Goal: Task Accomplishment & Management: Manage account settings

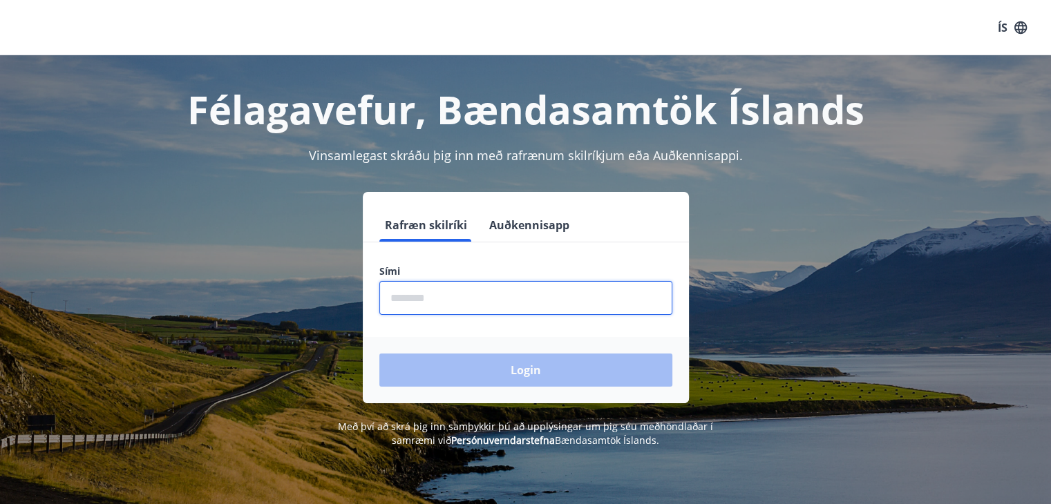
click at [449, 300] on input "phone" at bounding box center [525, 298] width 293 height 34
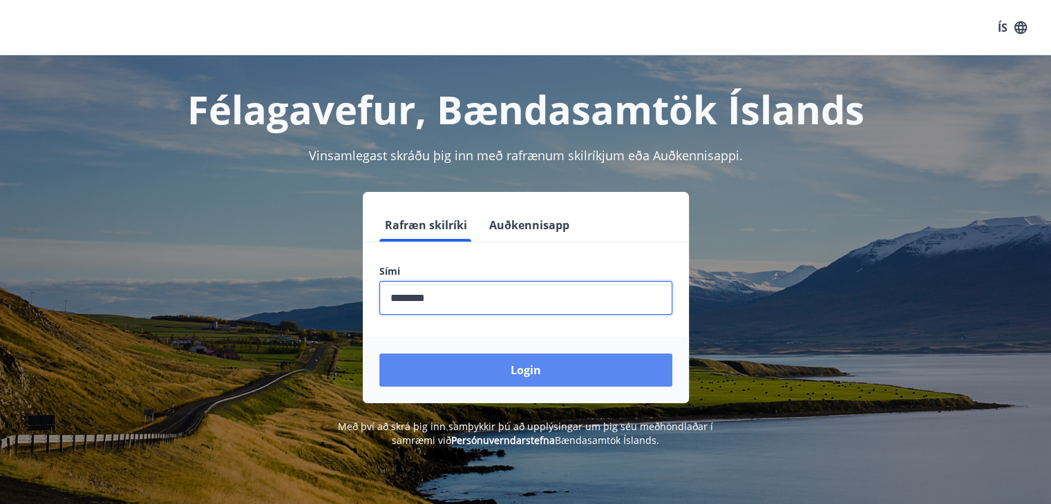
type input "********"
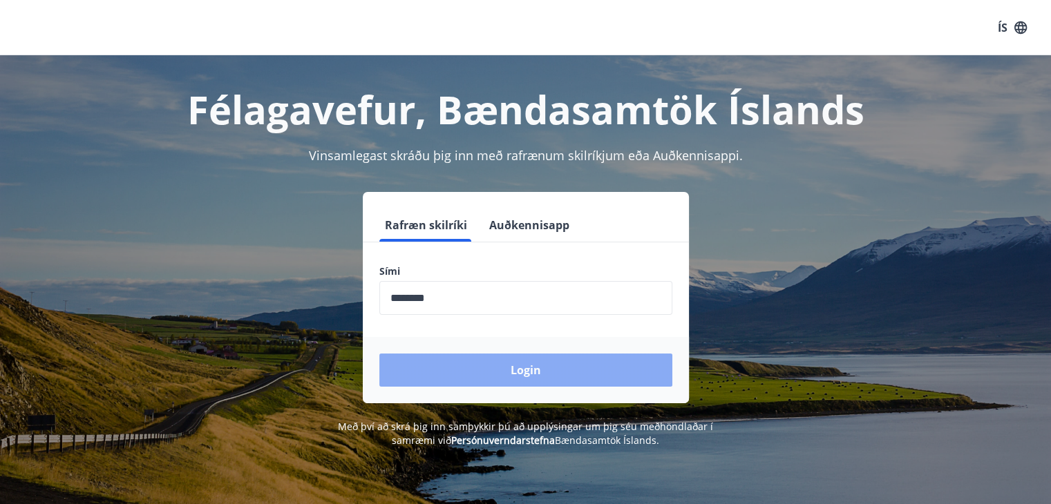
click at [527, 375] on button "Login" at bounding box center [525, 370] width 293 height 33
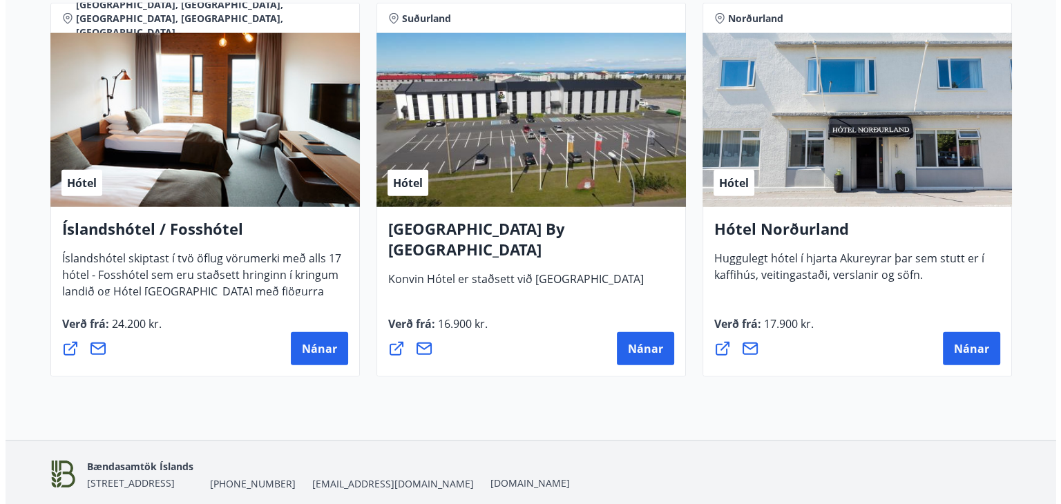
scroll to position [3389, 0]
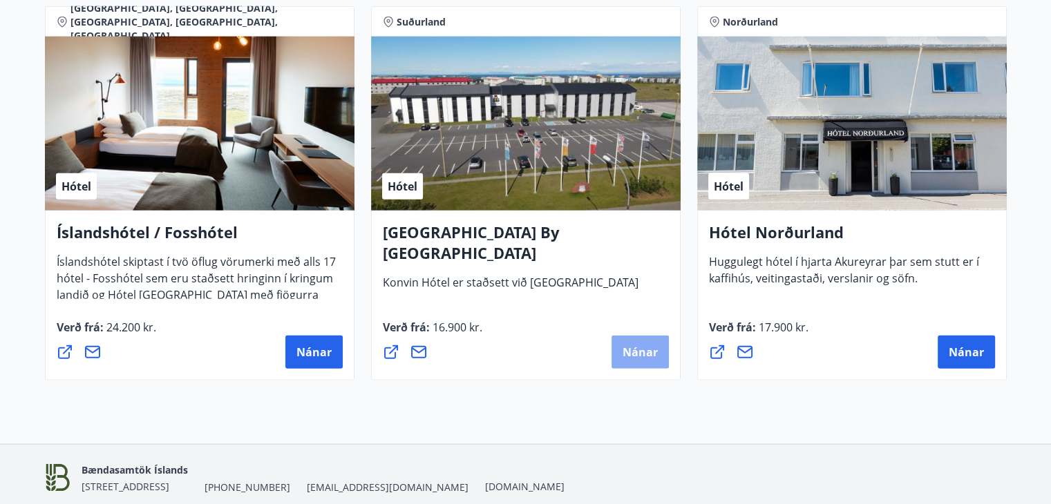
click at [642, 359] on button "Nánar" at bounding box center [640, 352] width 57 height 33
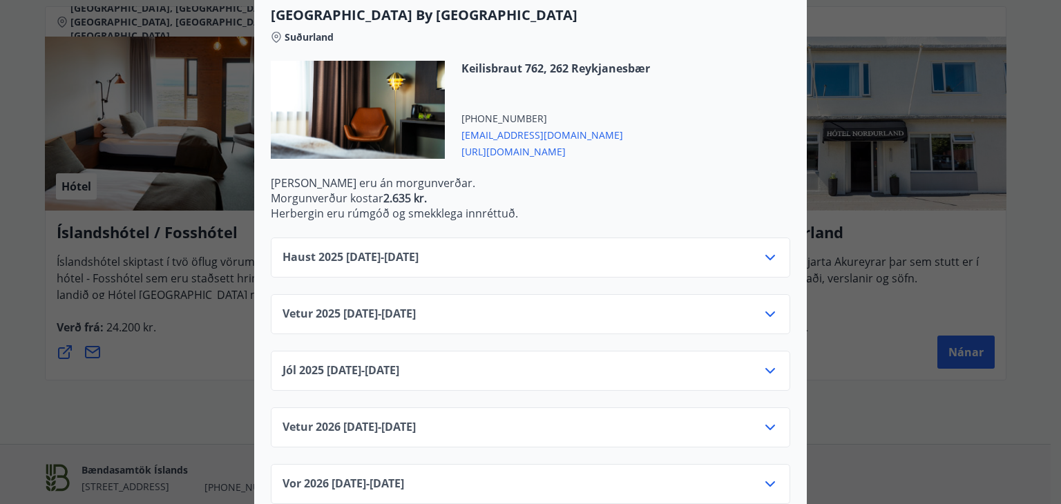
scroll to position [398, 0]
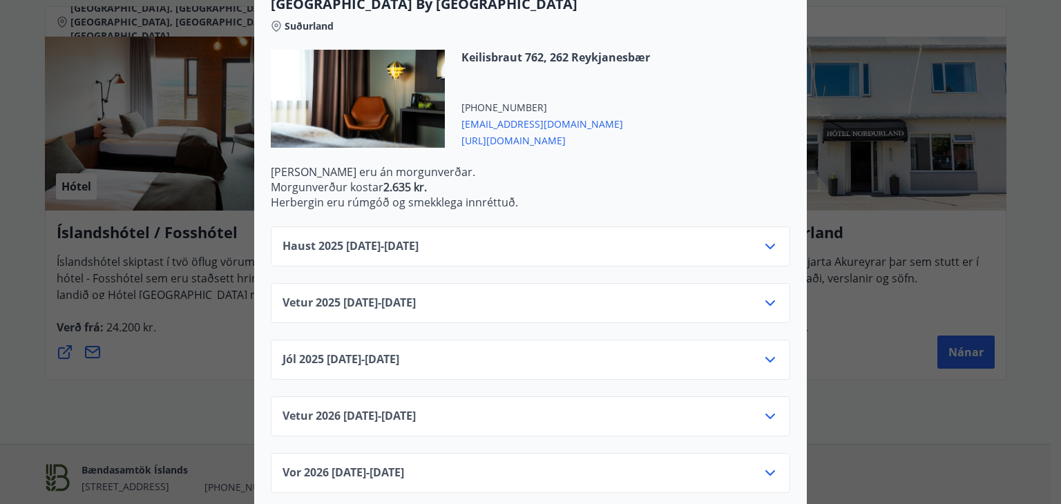
click at [773, 295] on icon at bounding box center [770, 303] width 17 height 17
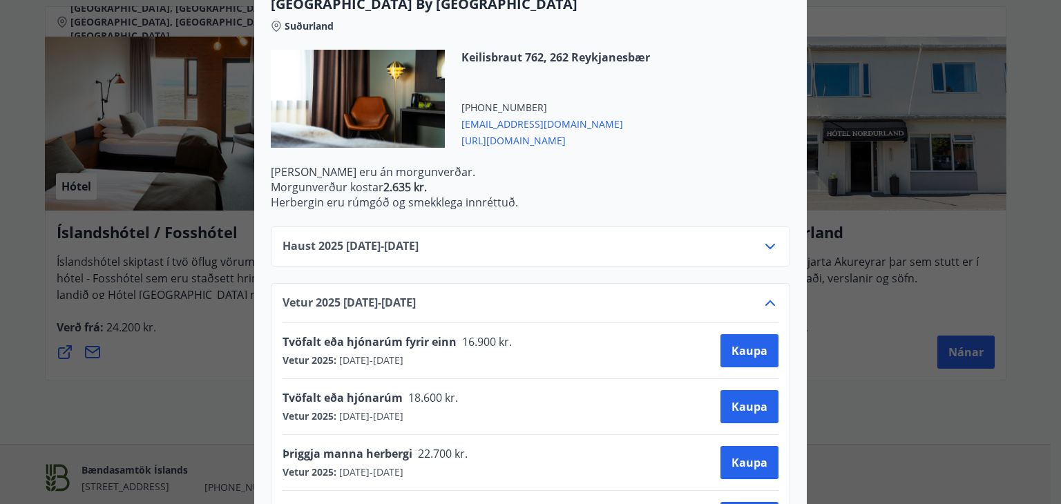
click at [766, 301] on icon at bounding box center [771, 304] width 10 height 6
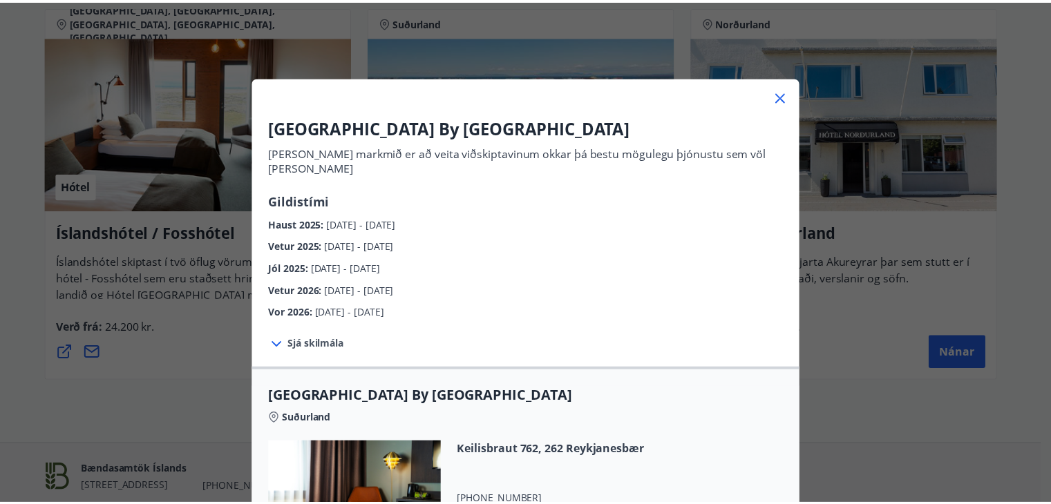
scroll to position [0, 0]
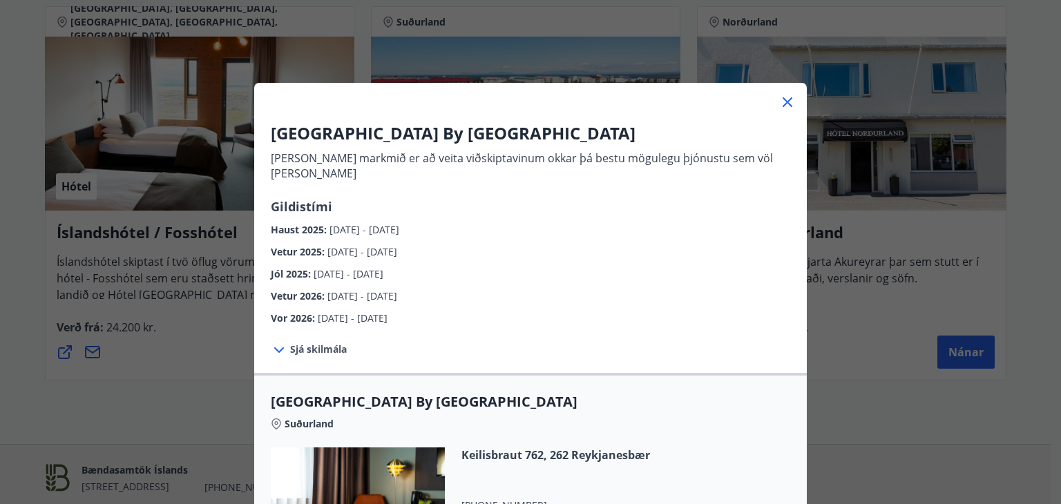
click at [782, 100] on icon at bounding box center [787, 102] width 17 height 17
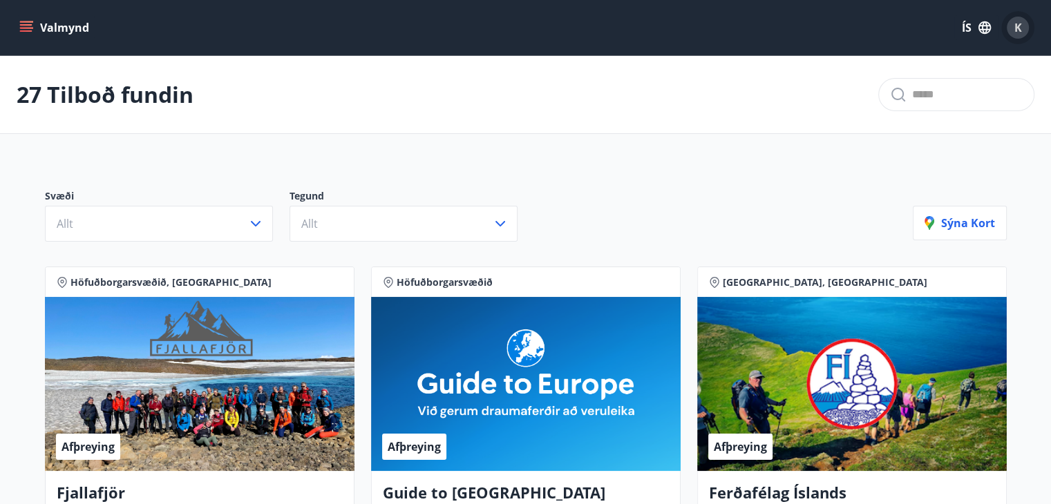
click at [1017, 28] on span "K" at bounding box center [1018, 27] width 8 height 15
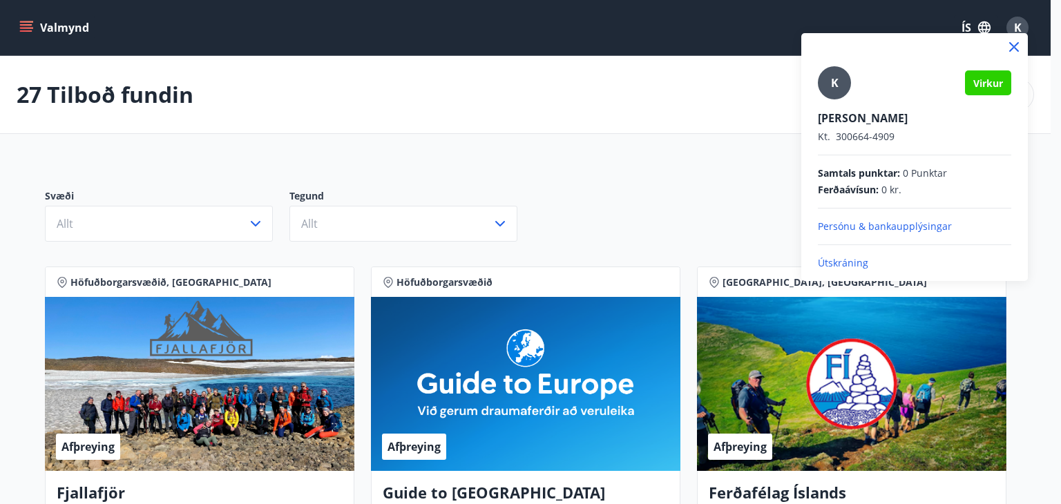
click at [841, 263] on p "Útskráning" at bounding box center [914, 263] width 193 height 14
